Goal: Transaction & Acquisition: Purchase product/service

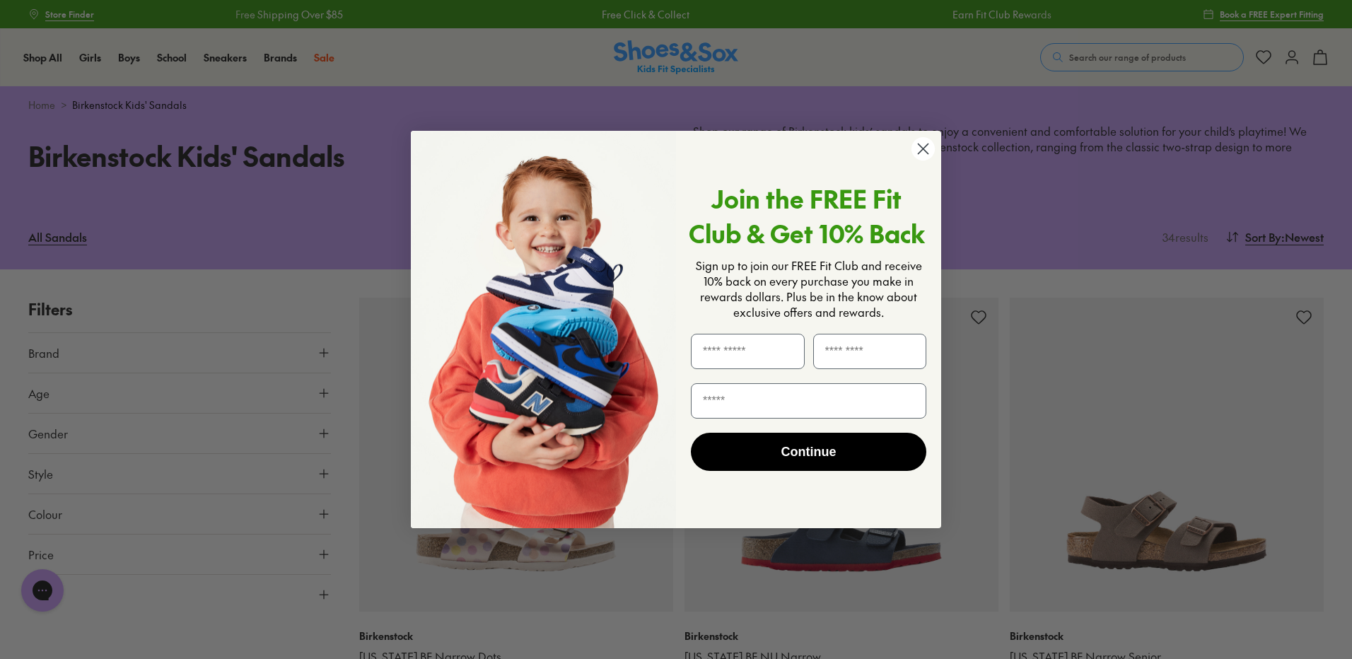
click at [921, 151] on icon "Close dialog" at bounding box center [923, 149] width 10 height 10
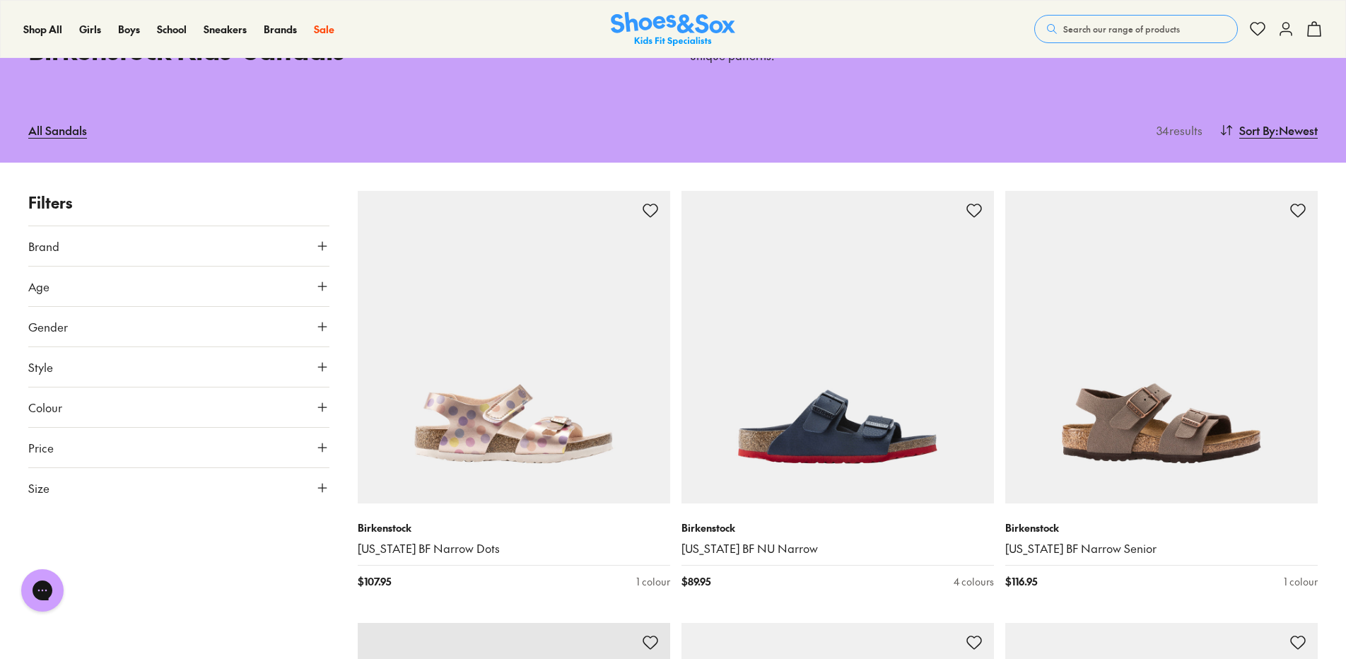
type input "***"
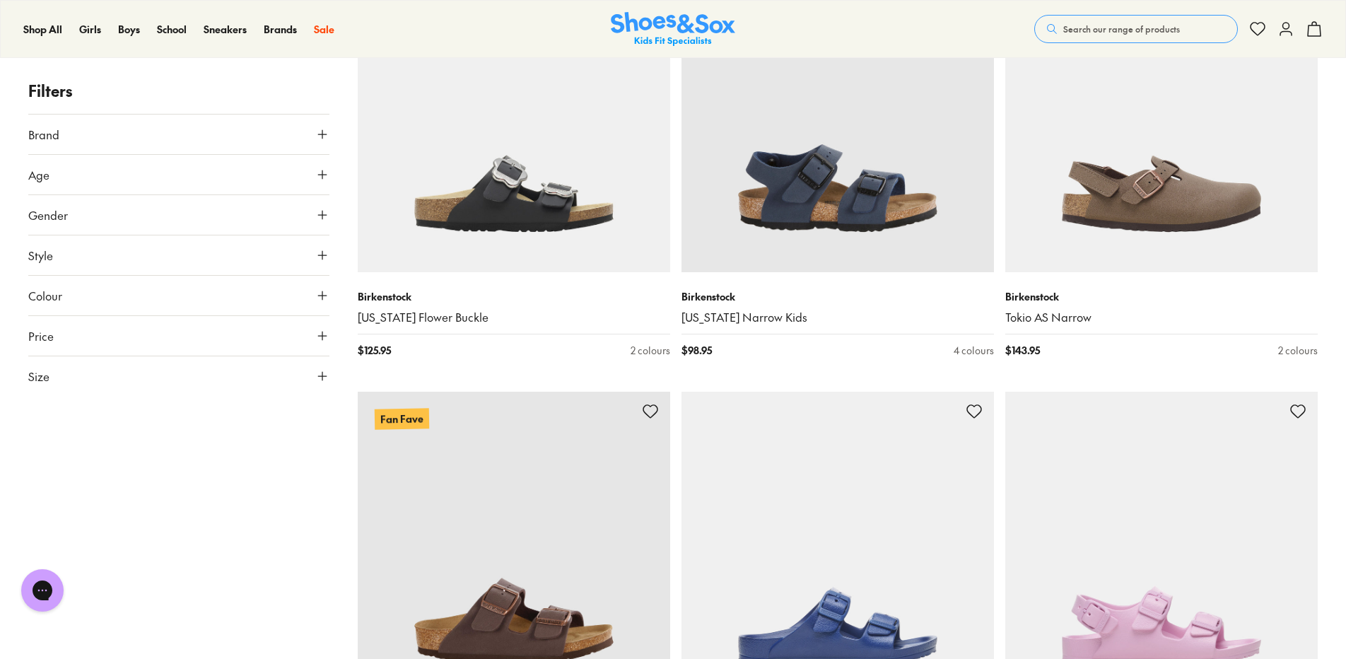
scroll to position [2404, 0]
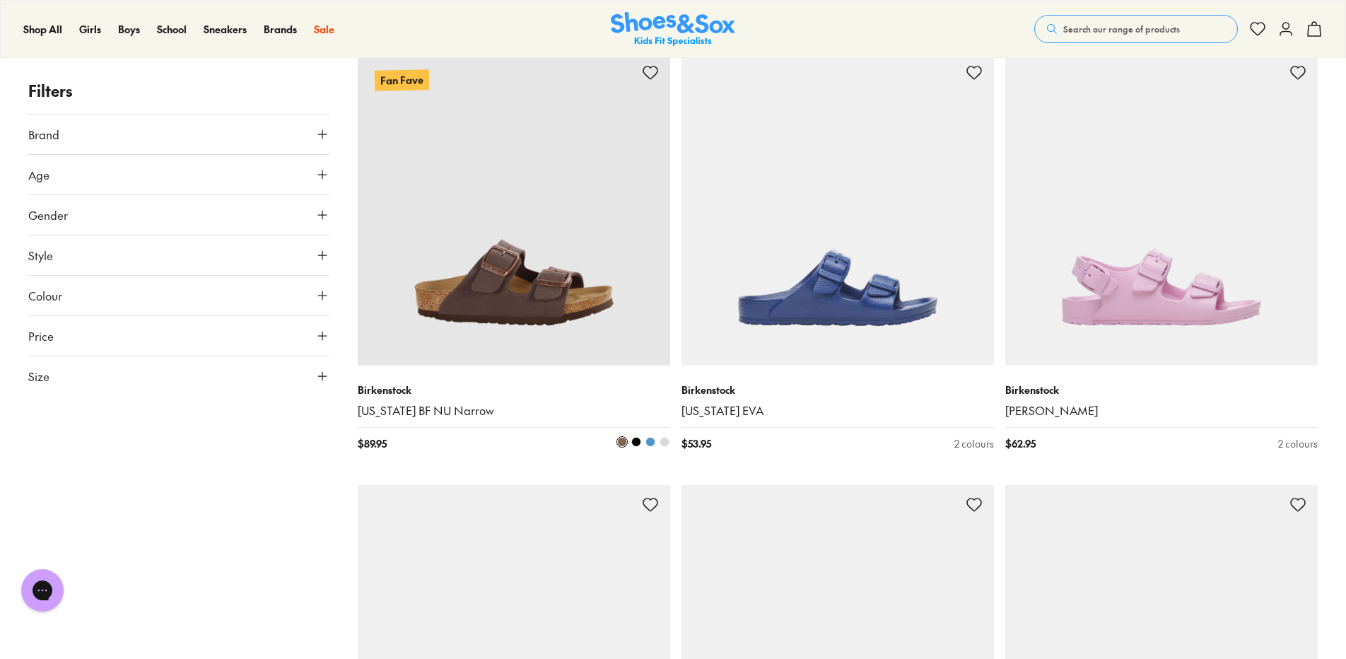
click at [535, 243] on img at bounding box center [514, 209] width 313 height 313
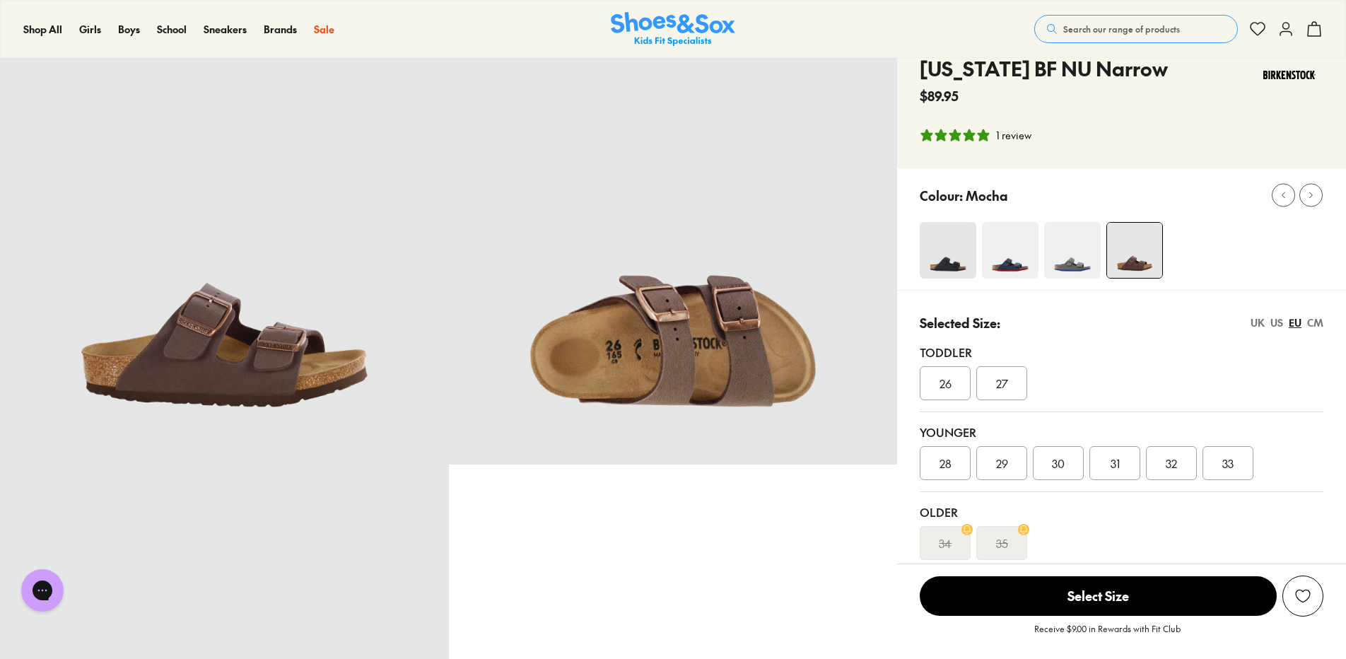
select select "*"
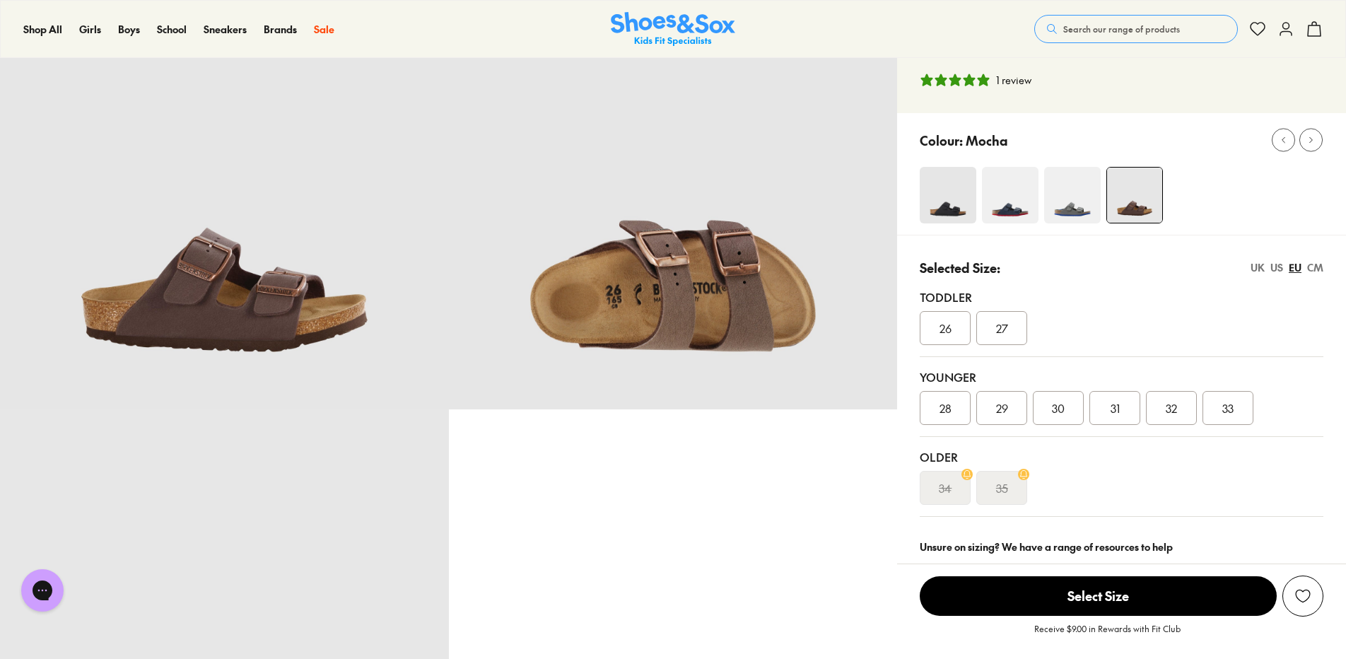
scroll to position [141, 0]
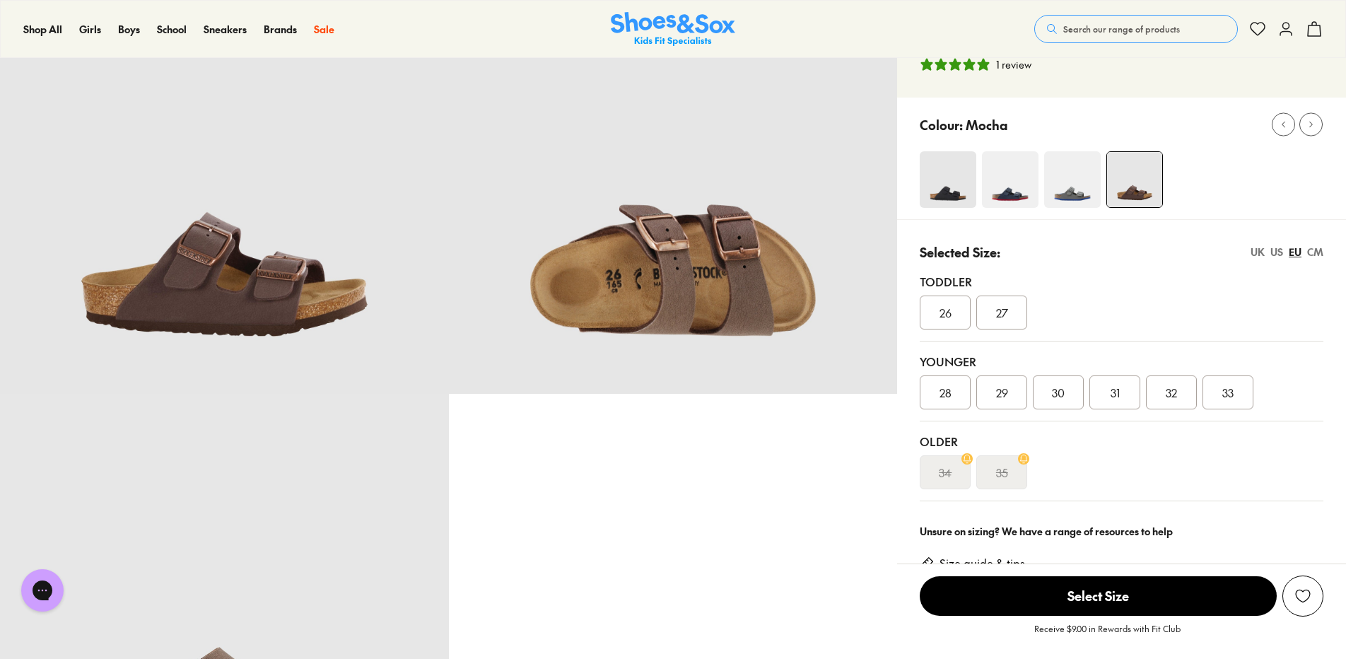
click at [1321, 252] on div "CM" at bounding box center [1315, 252] width 16 height 15
click at [1297, 252] on div "EU" at bounding box center [1295, 252] width 13 height 15
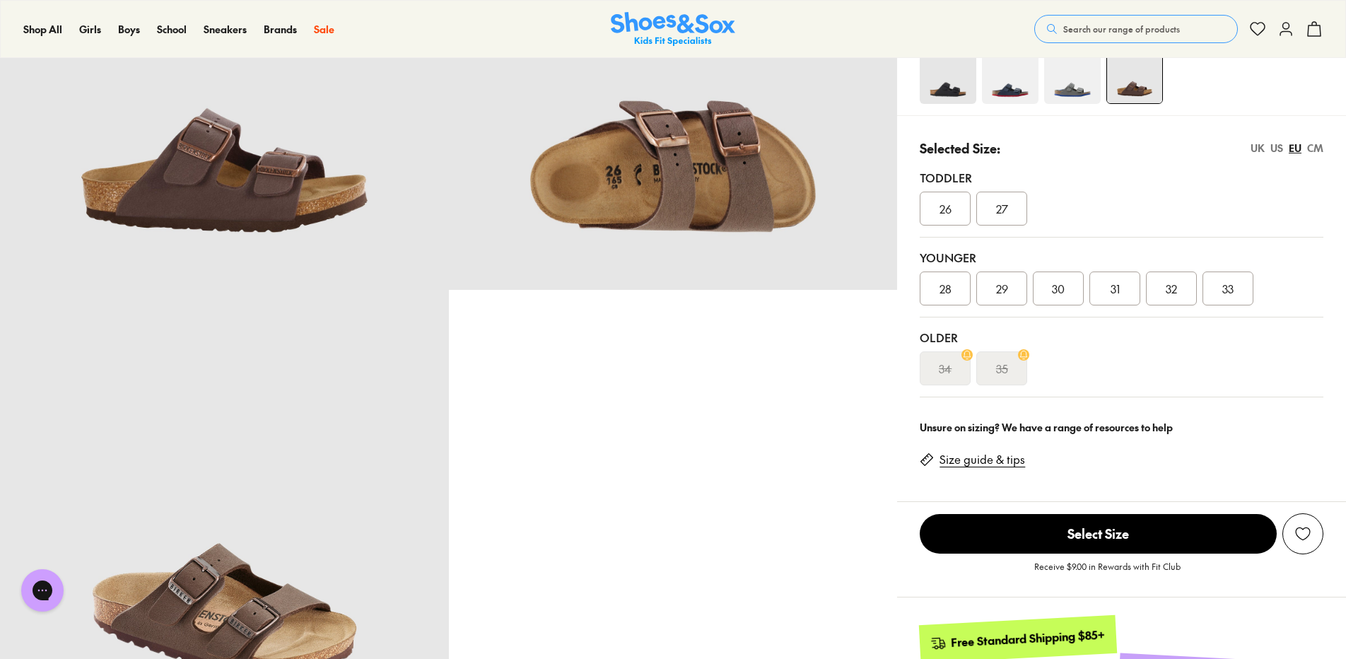
scroll to position [354, 0]
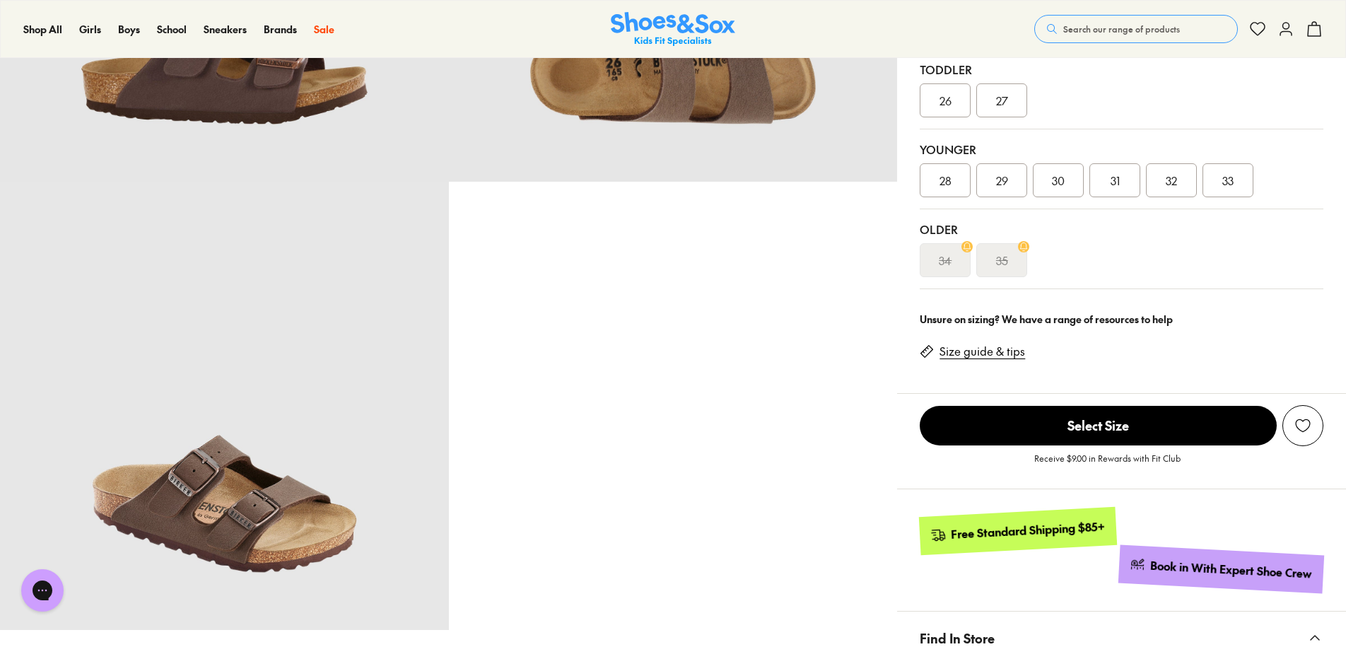
click at [1011, 349] on link "Size guide & tips" at bounding box center [983, 352] width 86 height 16
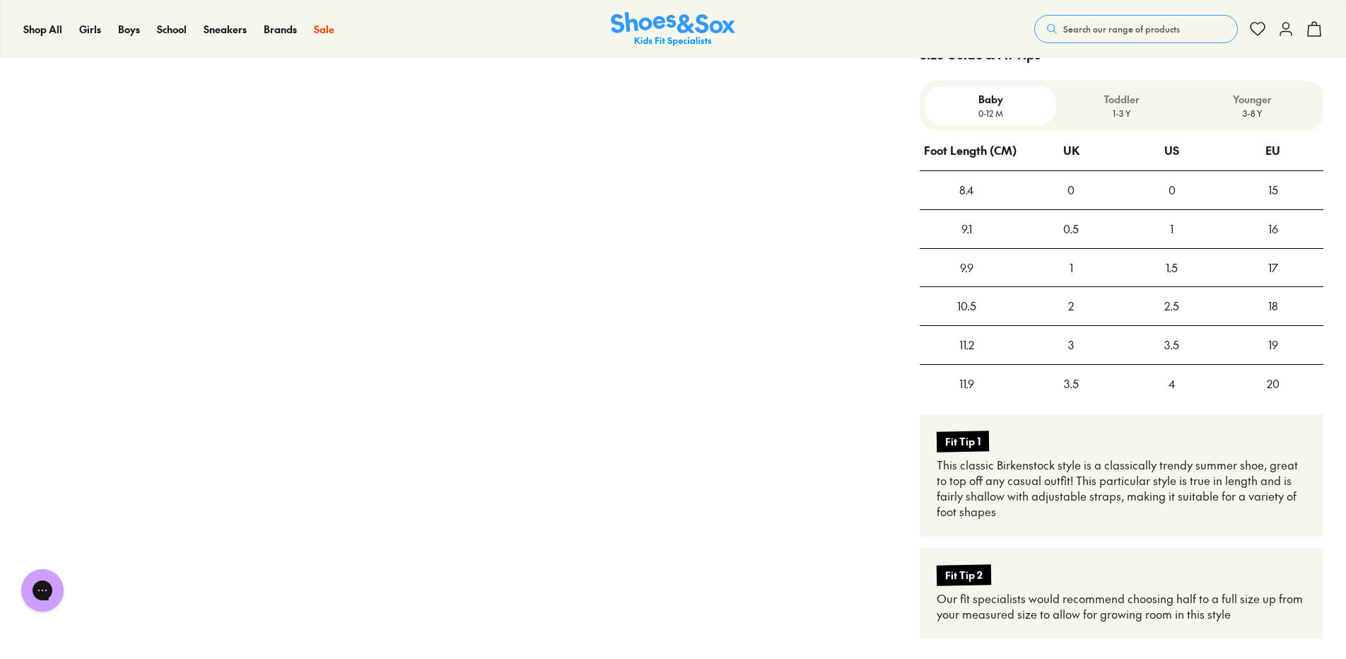
scroll to position [1090, 0]
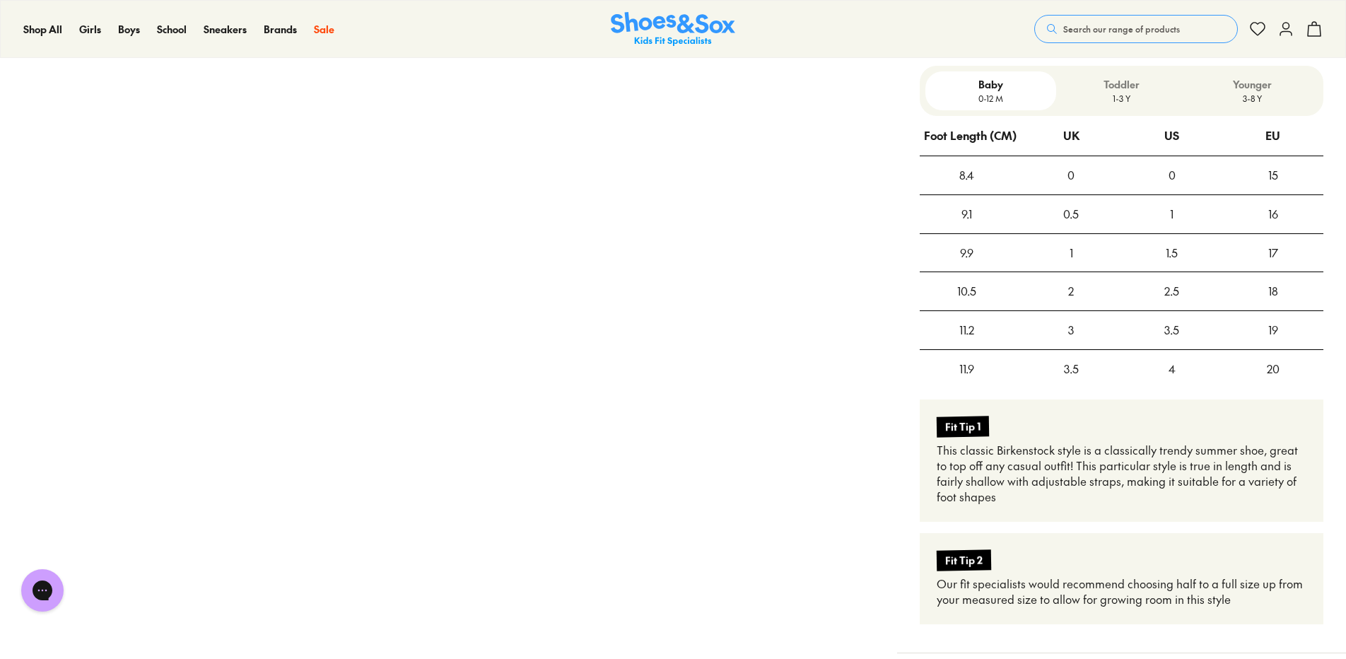
click at [1232, 98] on p "3-8 Y" at bounding box center [1252, 98] width 119 height 13
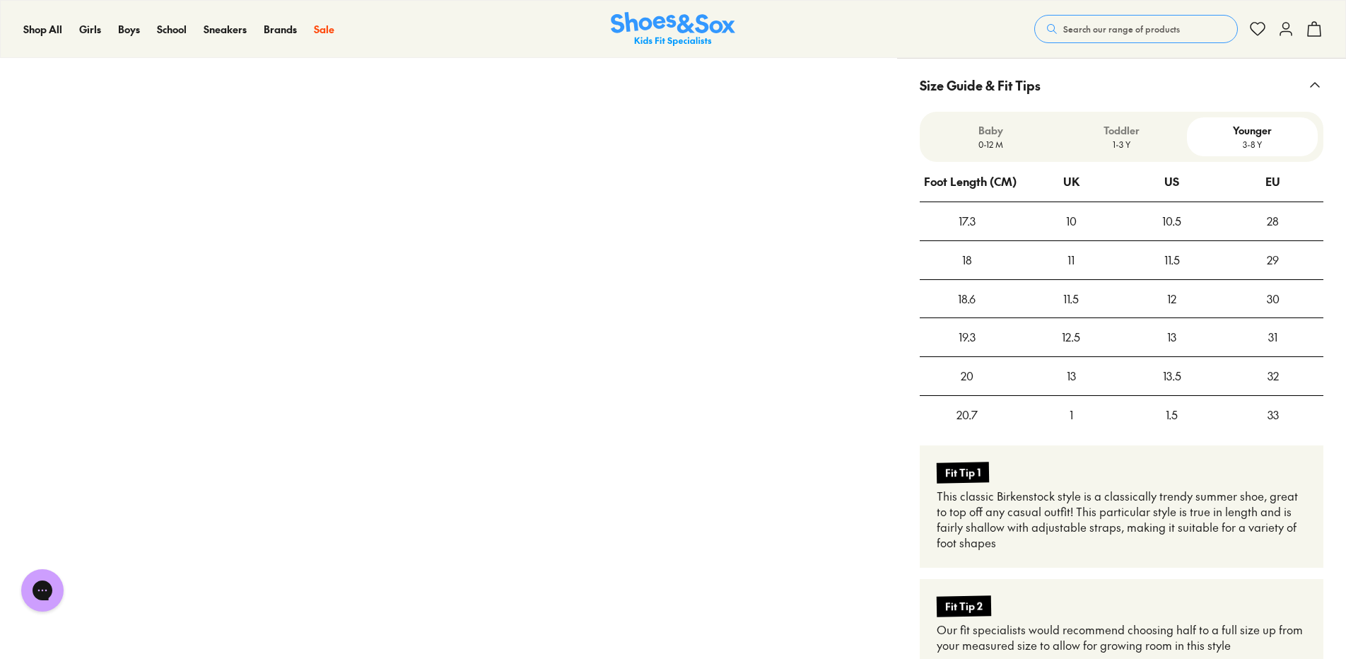
scroll to position [1020, 0]
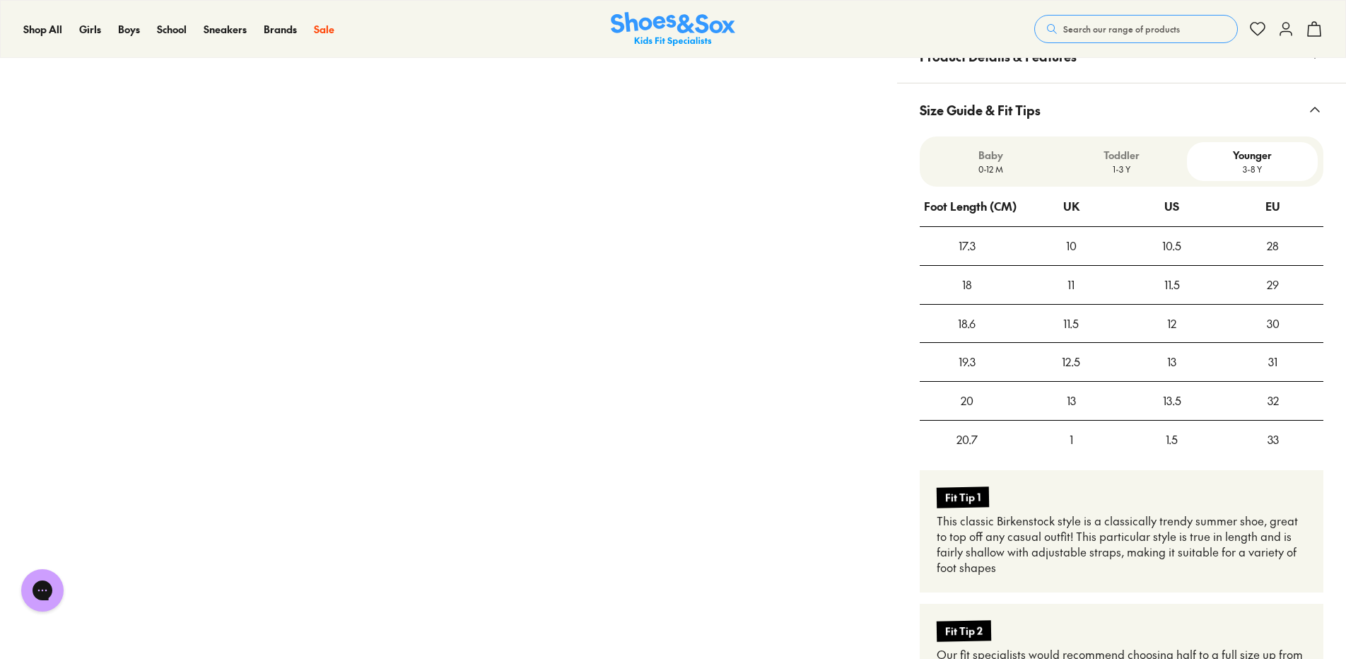
click at [1272, 288] on div "29" at bounding box center [1273, 285] width 101 height 38
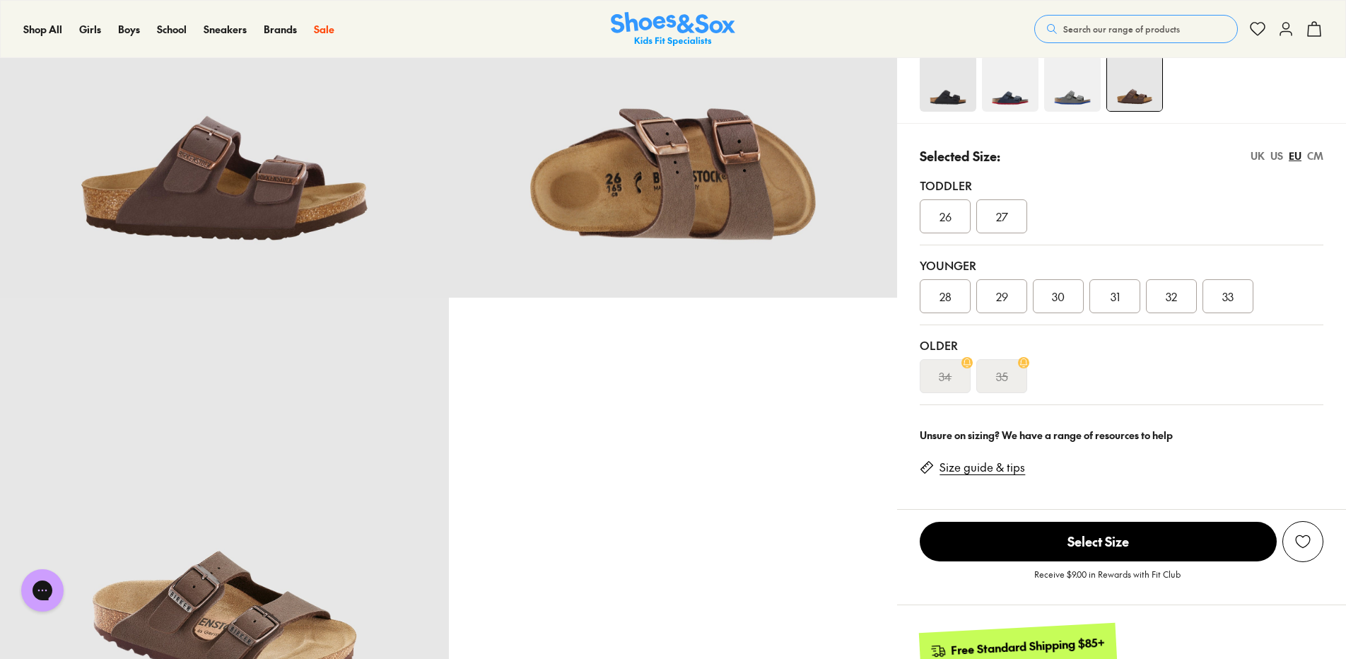
scroll to position [100, 0]
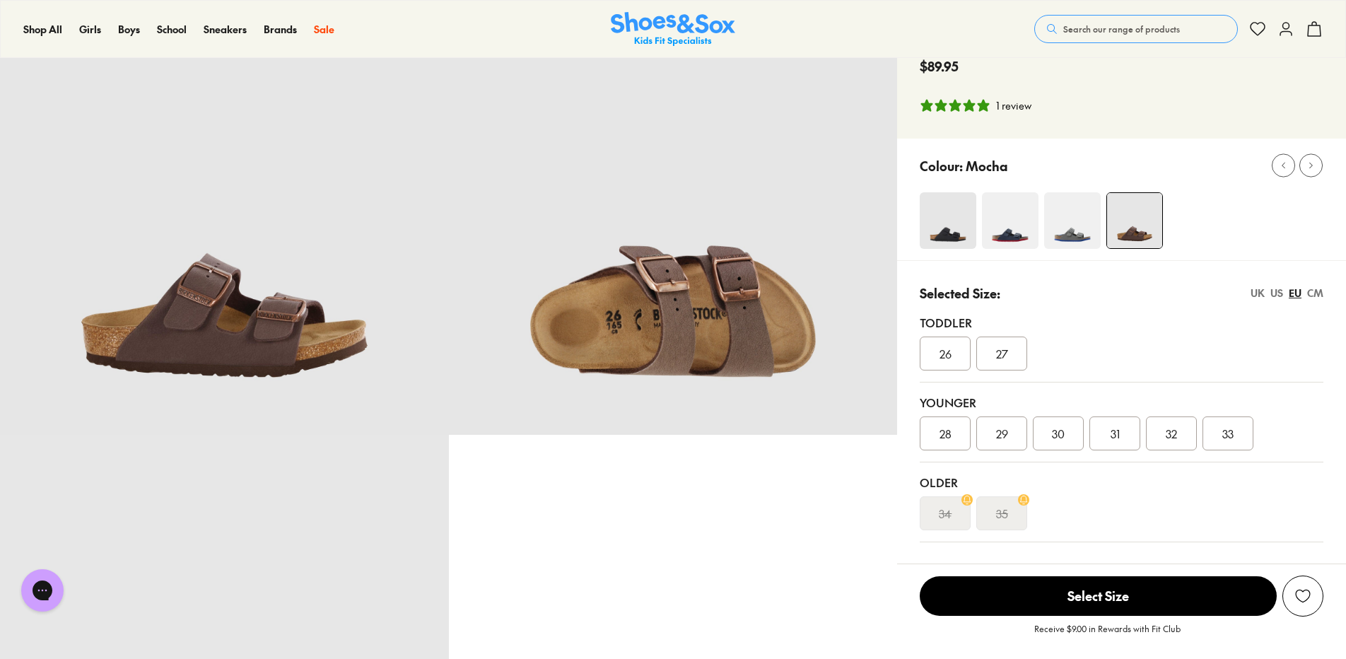
click at [1015, 437] on div "29" at bounding box center [1001, 433] width 51 height 34
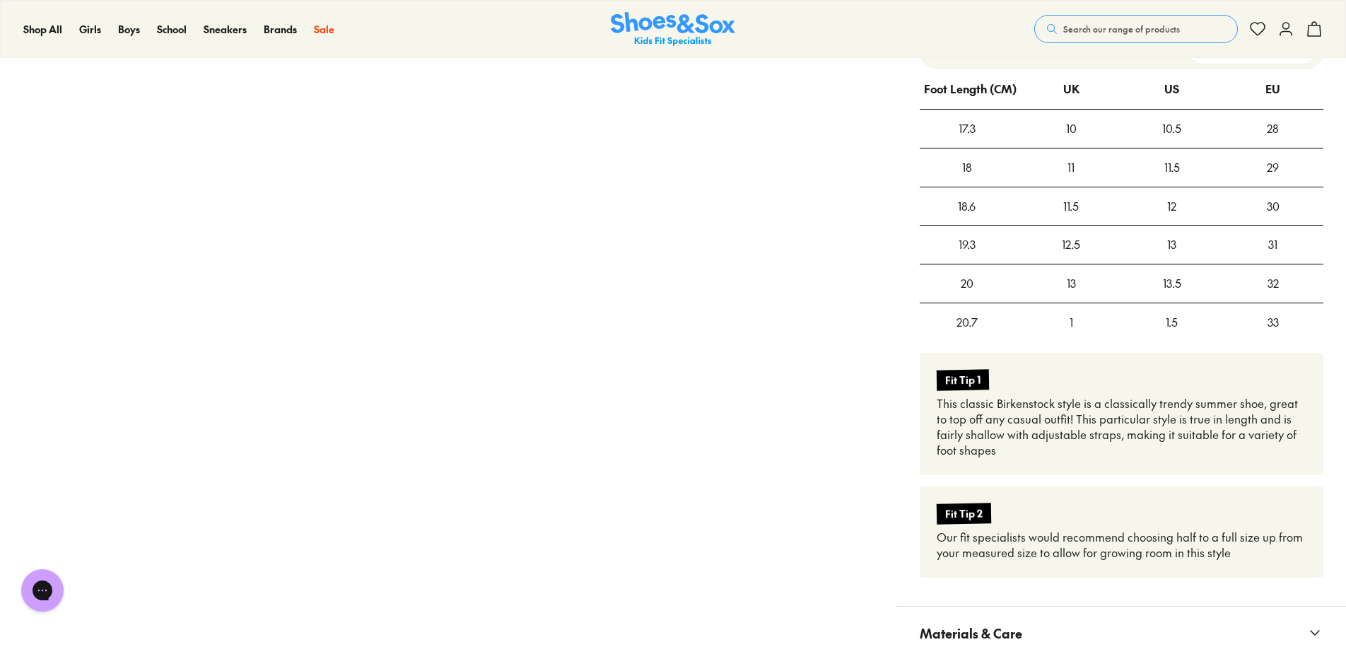
scroll to position [1020, 0]
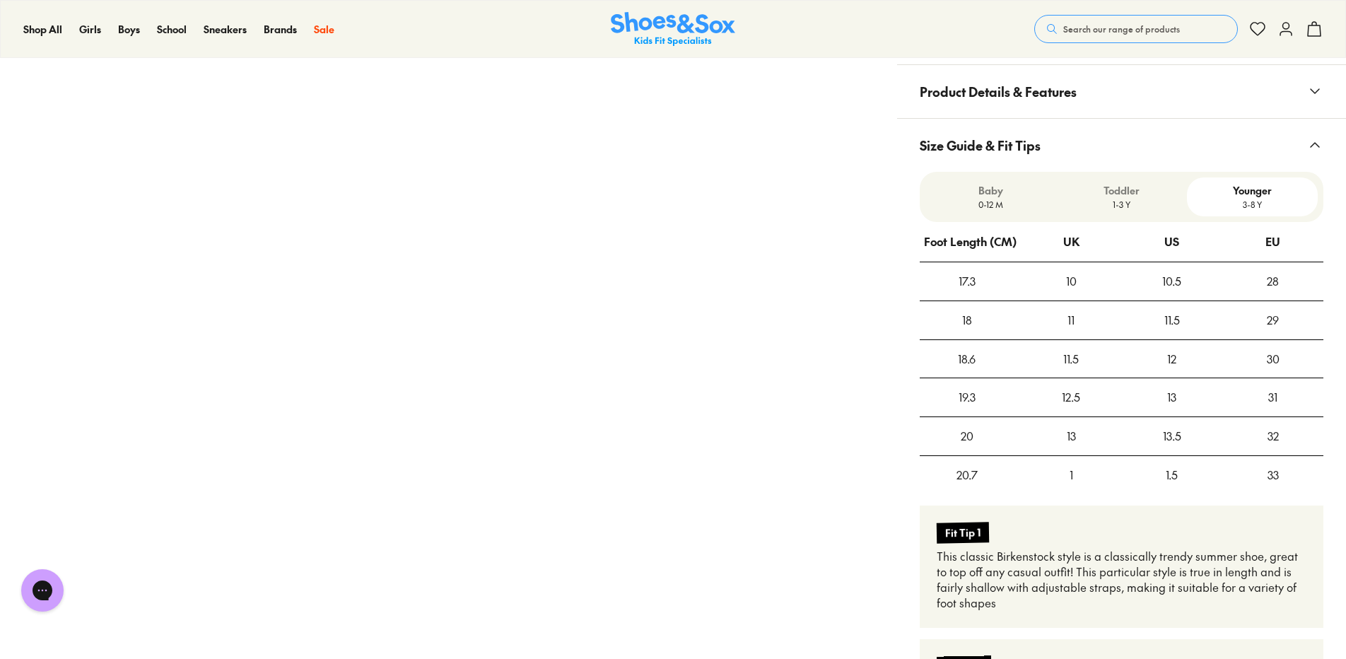
drag, startPoint x: 1287, startPoint y: 4, endPoint x: 886, endPoint y: 122, distance: 417.7
click at [887, 124] on div "Pinch & Zoom (100%) Fan Fave" at bounding box center [448, 68] width 897 height 2002
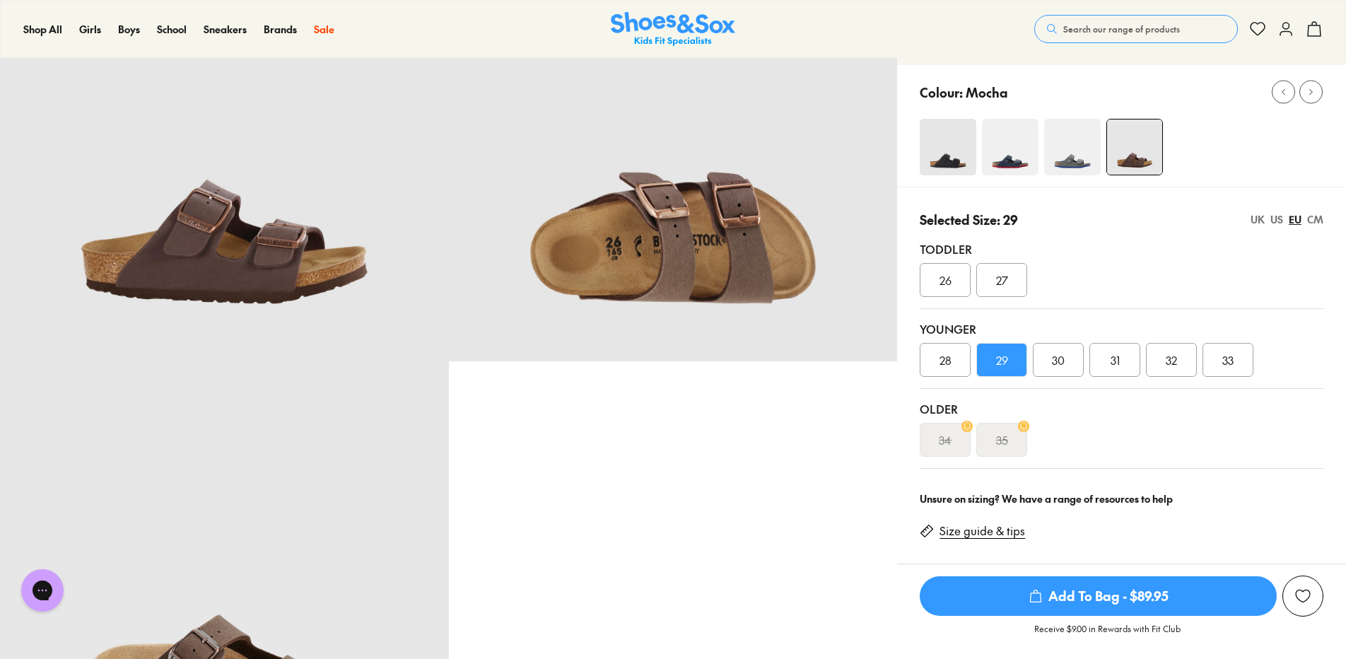
scroll to position [0, 0]
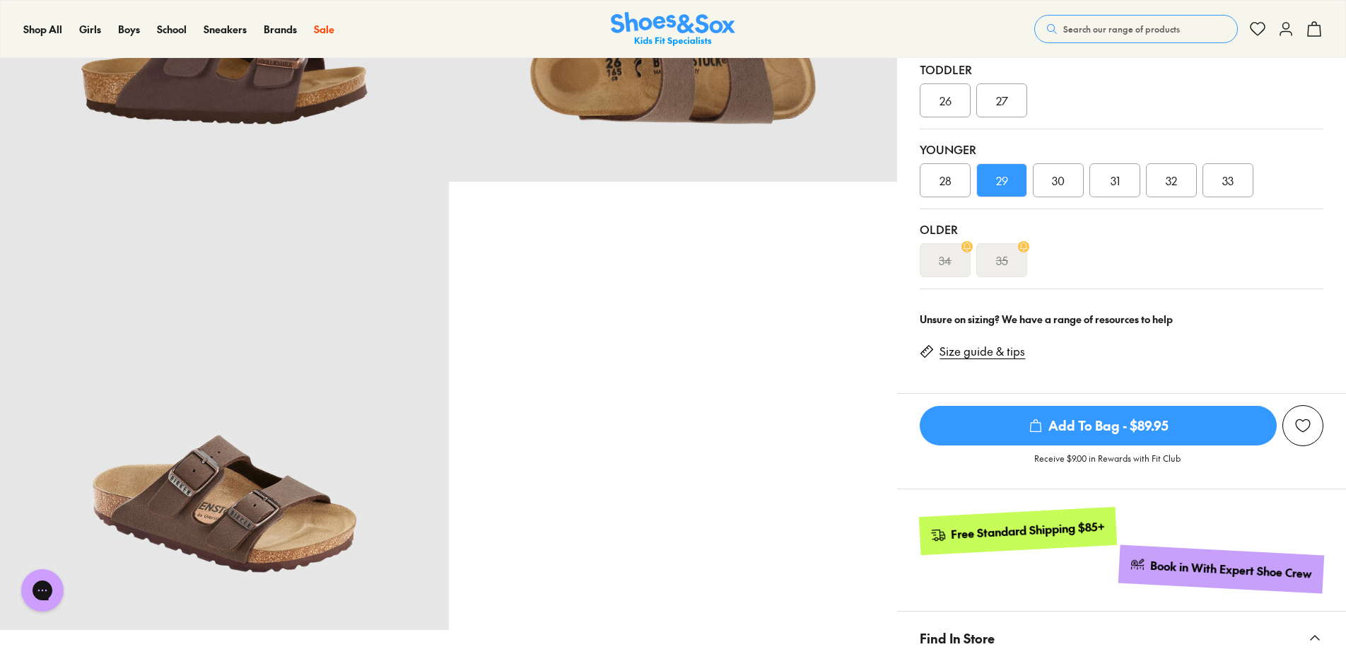
scroll to position [349, 0]
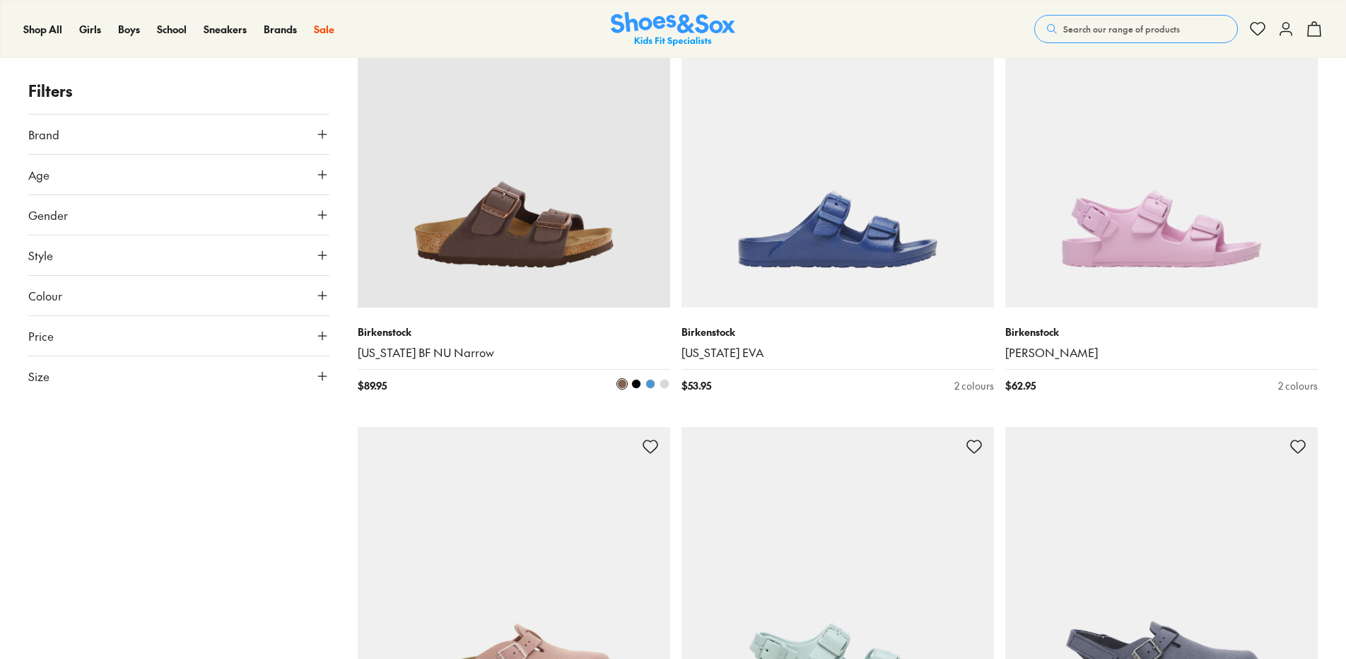
click at [608, 238] on img at bounding box center [514, 151] width 313 height 313
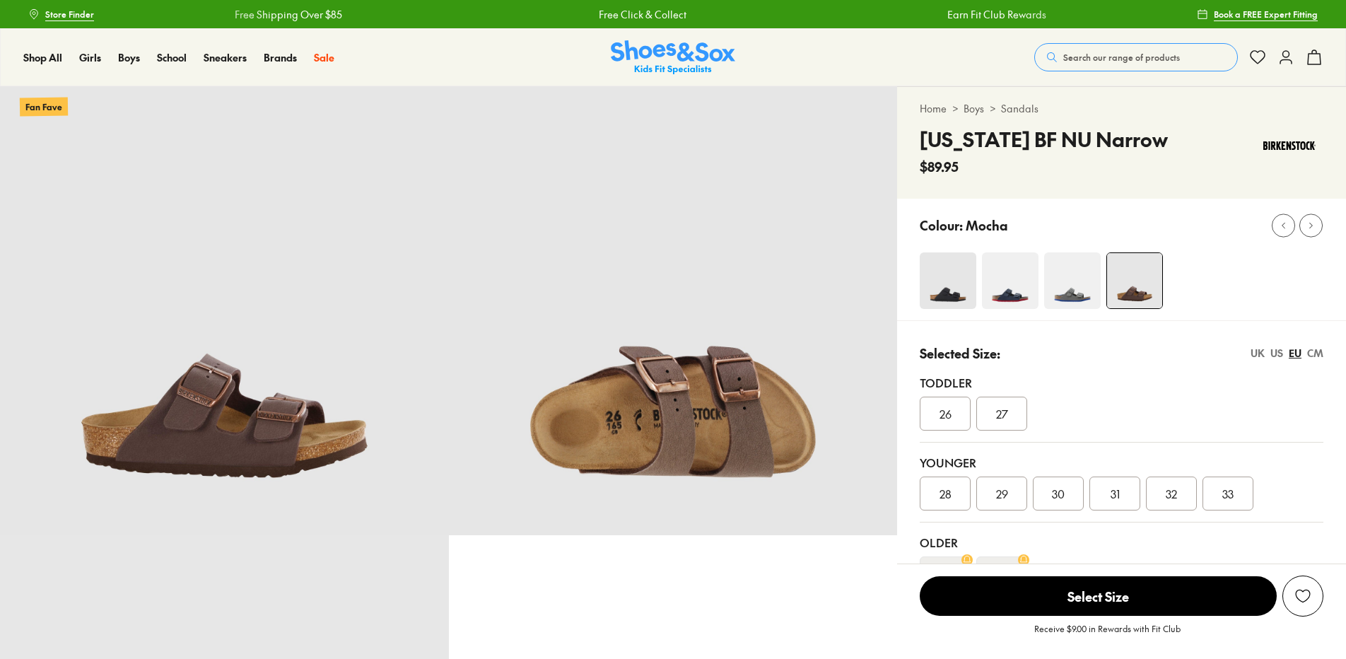
select select "*"
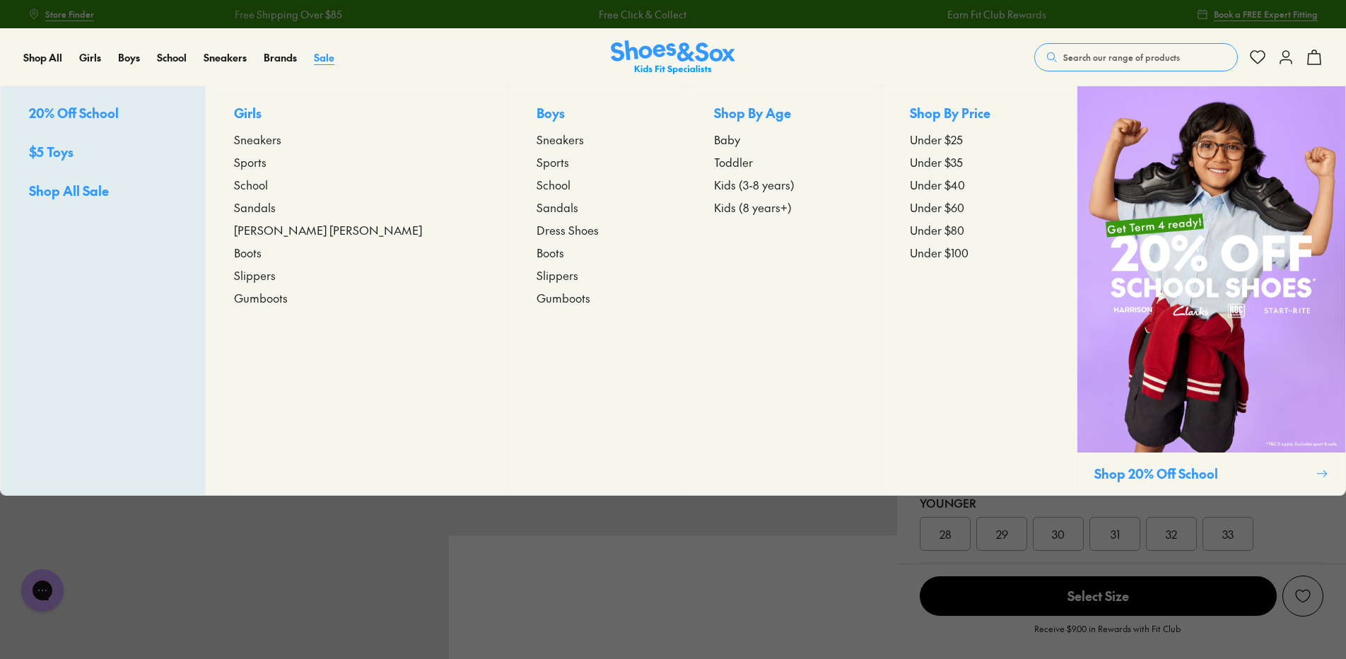
click at [327, 53] on span "Sale" at bounding box center [324, 57] width 21 height 14
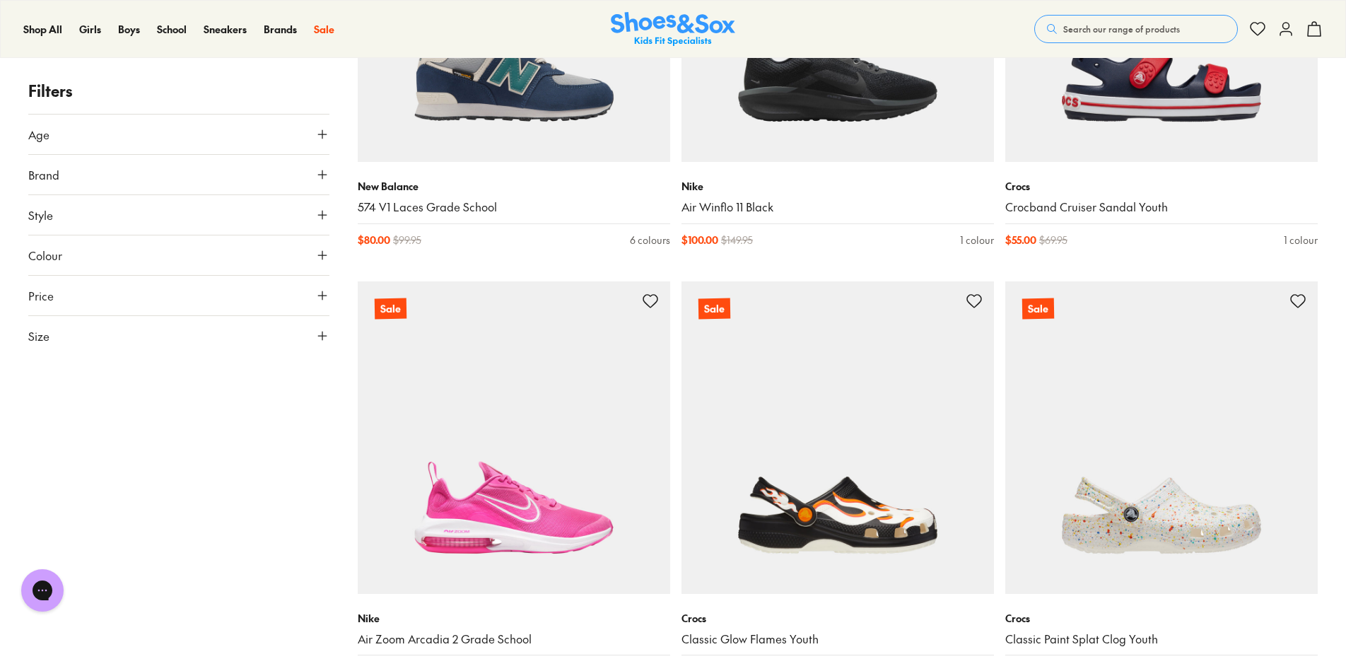
scroll to position [2475, 0]
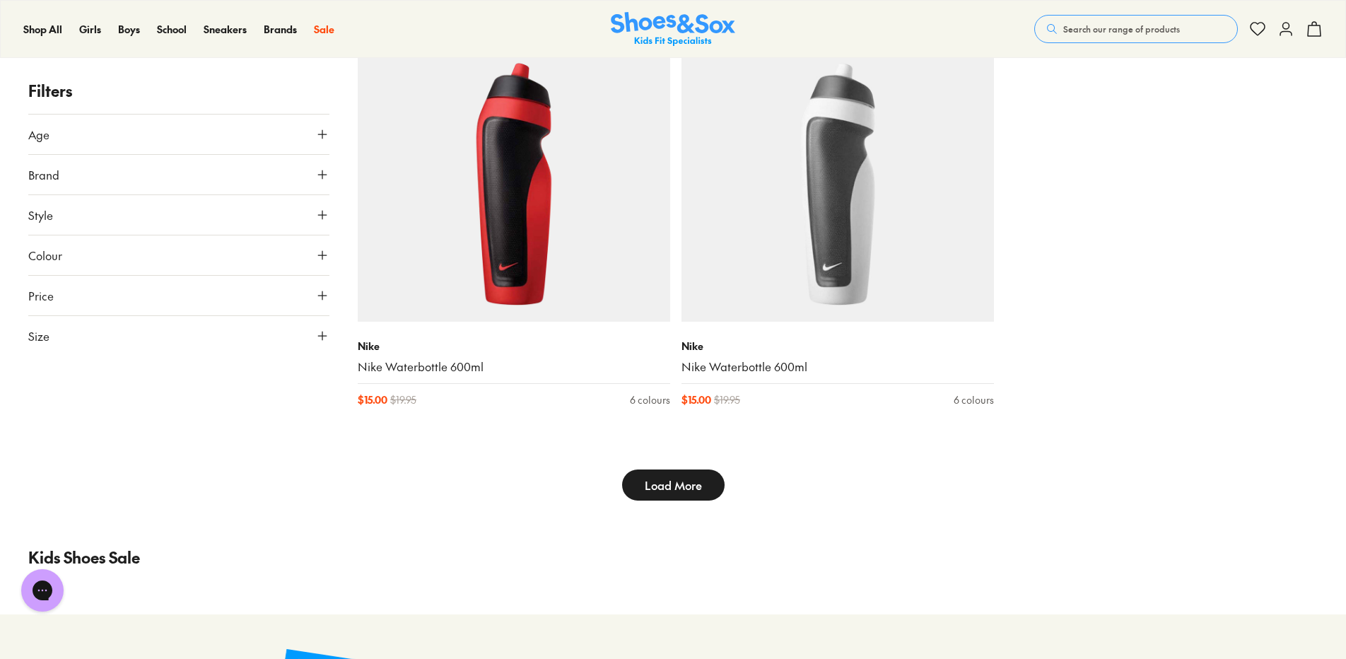
scroll to position [5020, 0]
